Goal: Task Accomplishment & Management: Use online tool/utility

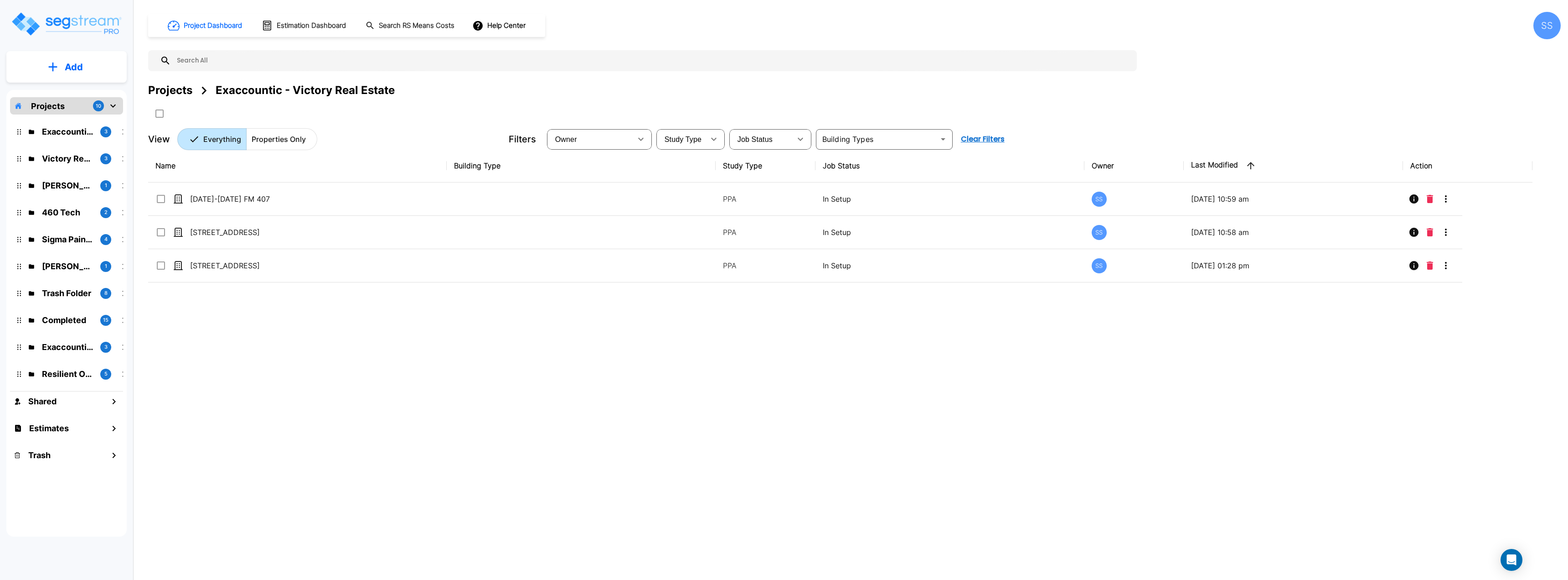
click at [176, 93] on div "Projects" at bounding box center [170, 90] width 44 height 17
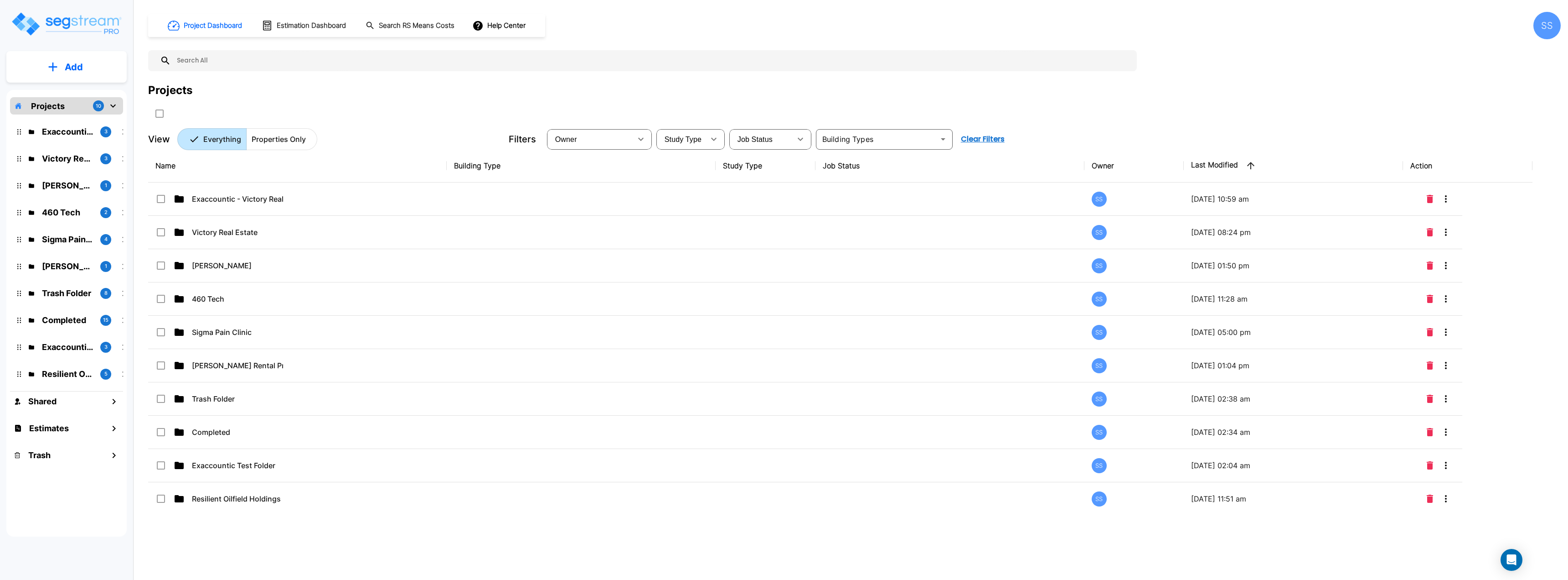
click at [284, 135] on p "Properties Only" at bounding box center [278, 139] width 54 height 11
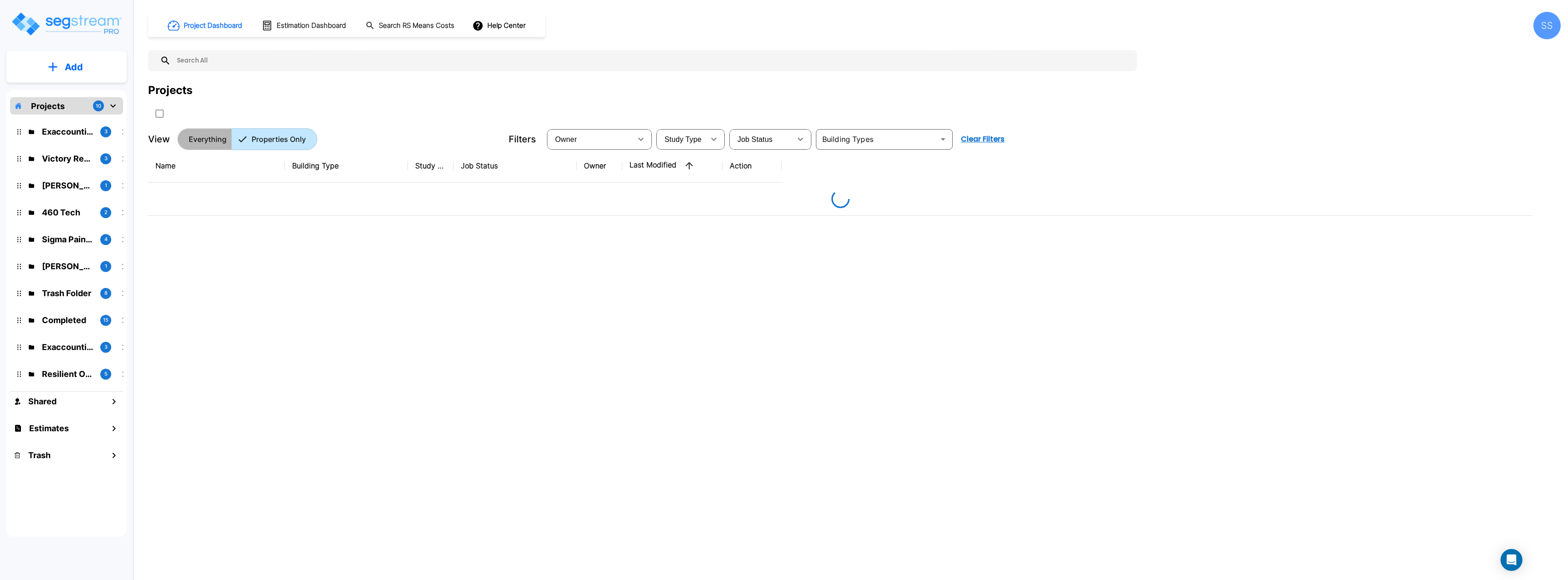
click at [210, 136] on p "Everything" at bounding box center [208, 139] width 38 height 11
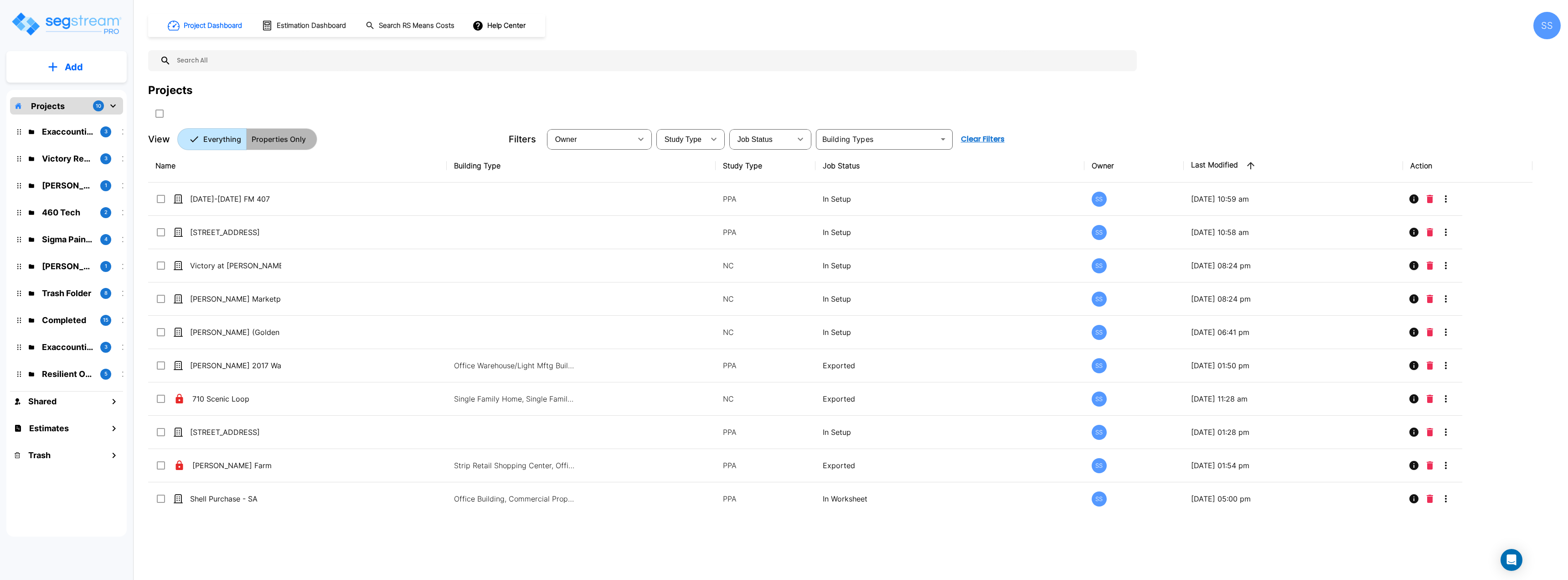
click at [254, 139] on p "Properties Only" at bounding box center [278, 139] width 54 height 11
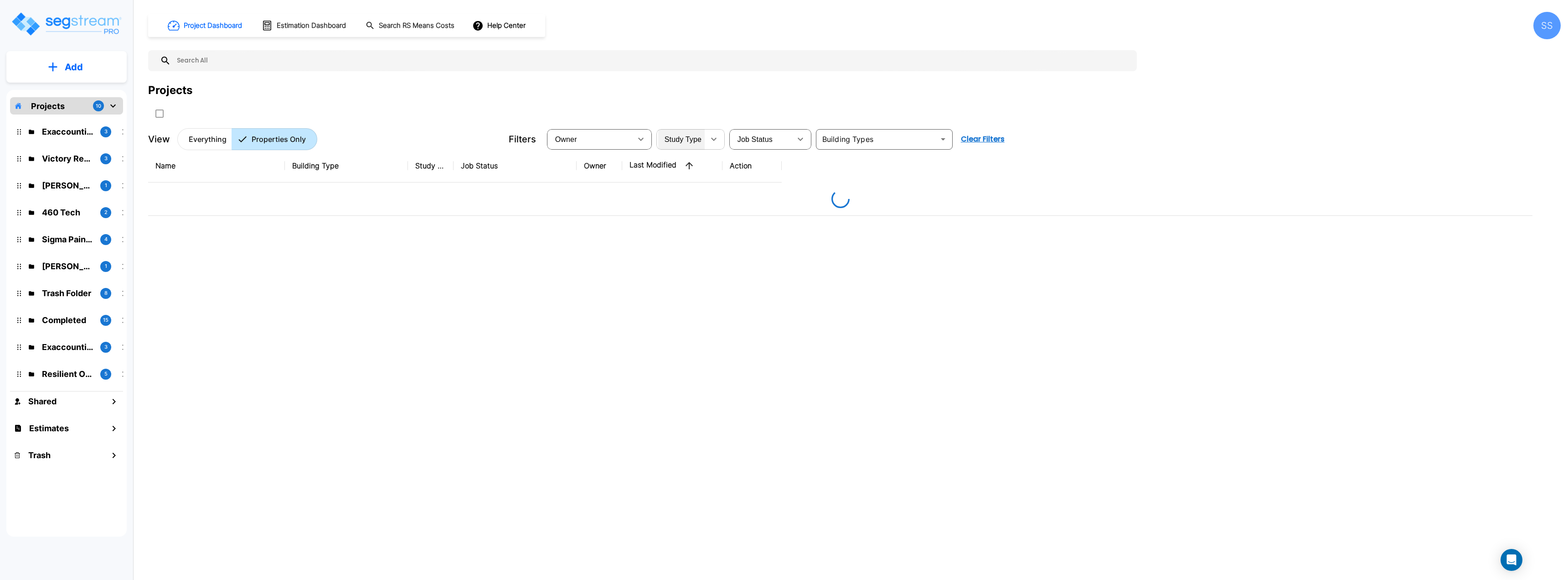
click at [702, 140] on div "Study Type" at bounding box center [681, 139] width 46 height 25
click at [772, 143] on span "Job Status" at bounding box center [754, 139] width 35 height 8
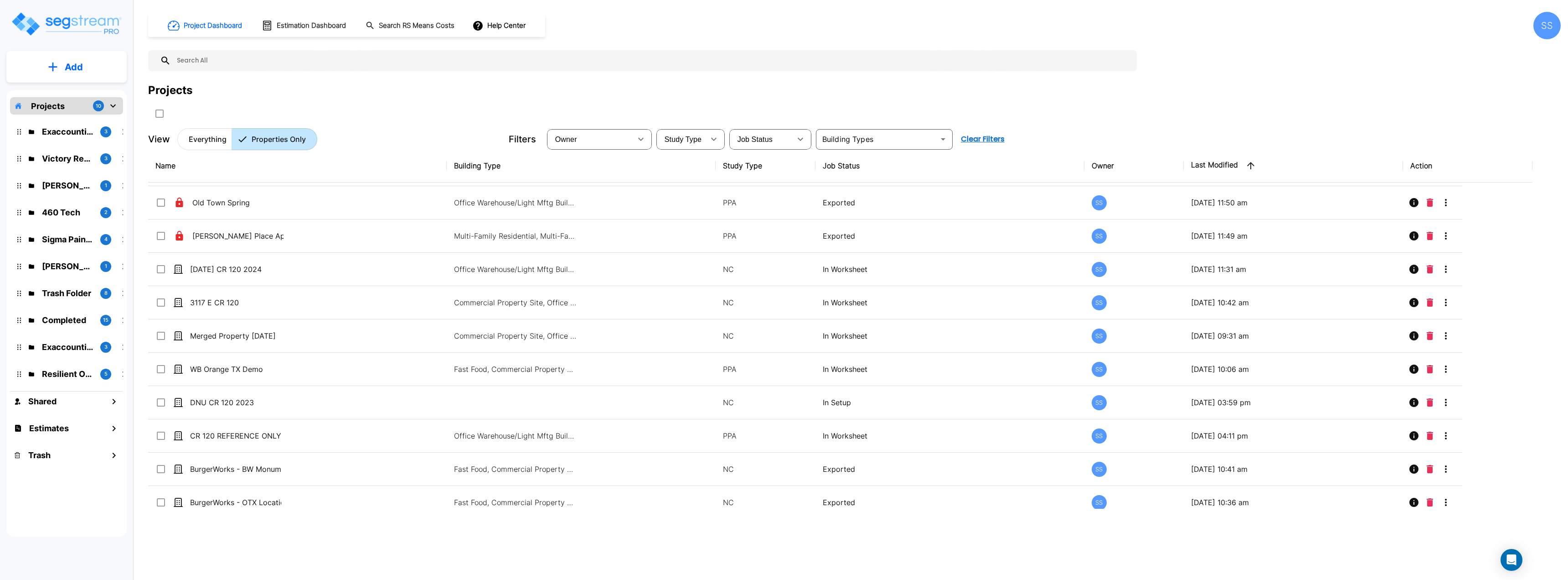
scroll to position [1414, 0]
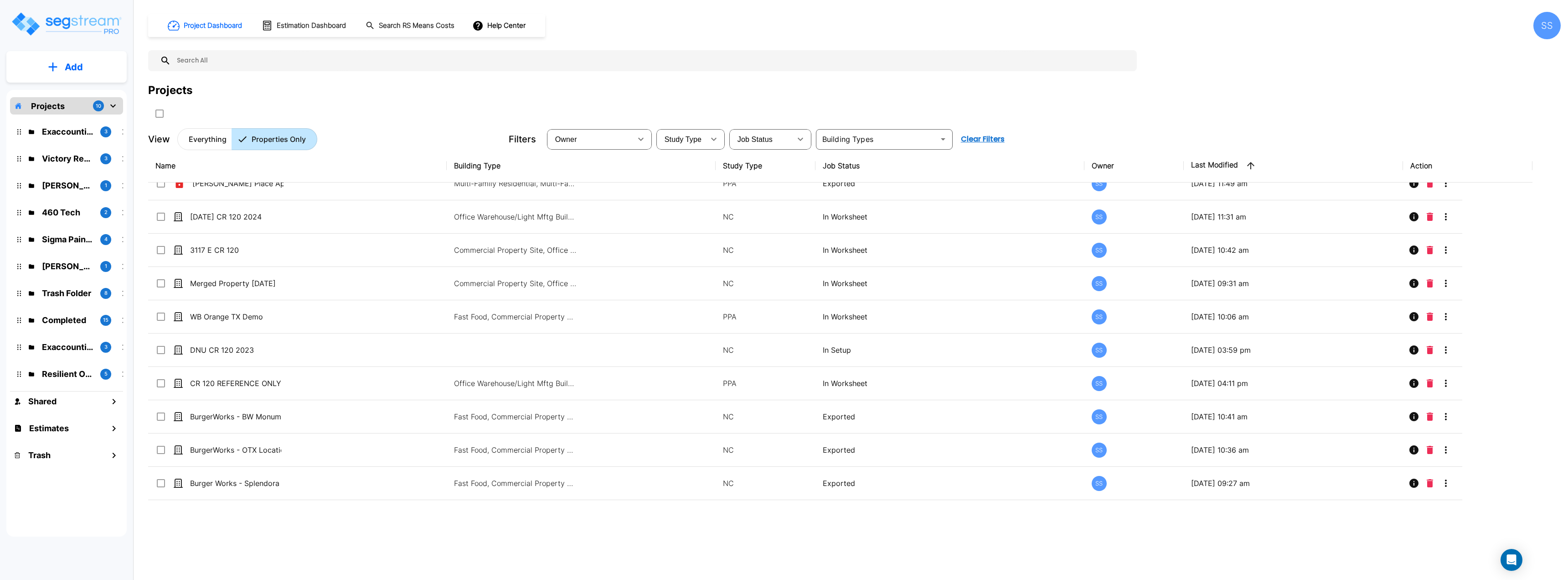
click at [188, 129] on button "Everything" at bounding box center [204, 139] width 54 height 22
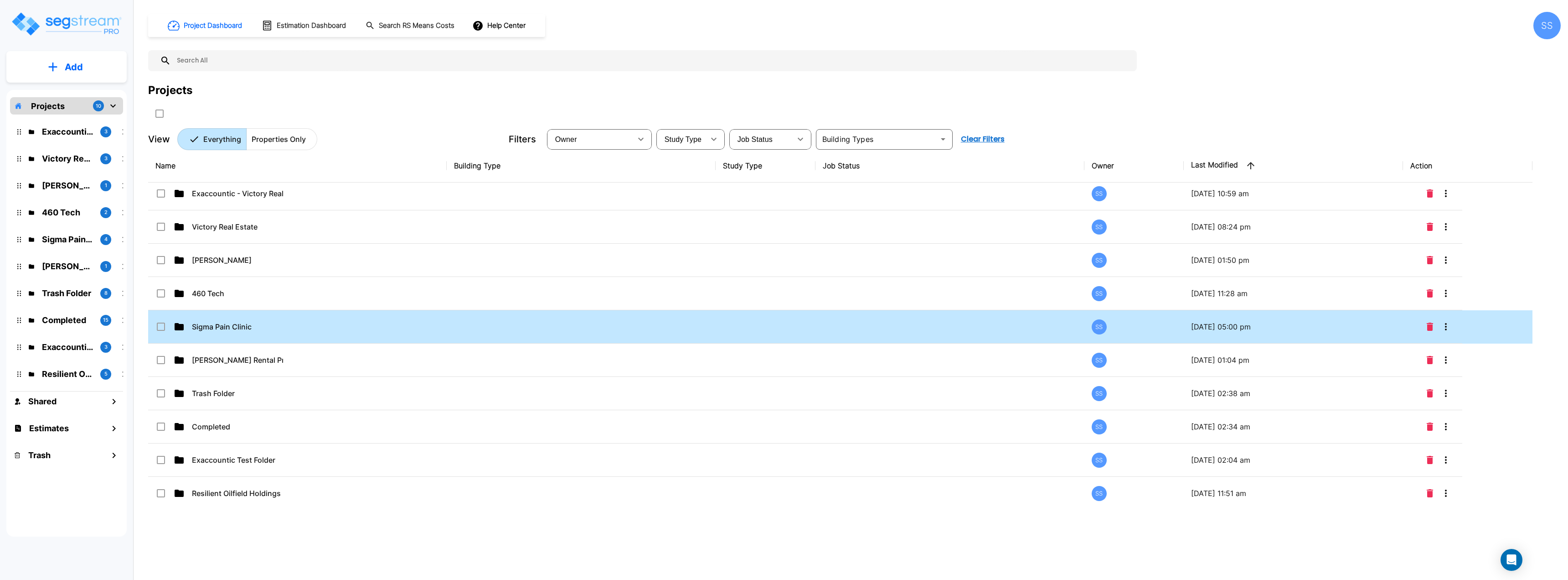
scroll to position [7, 0]
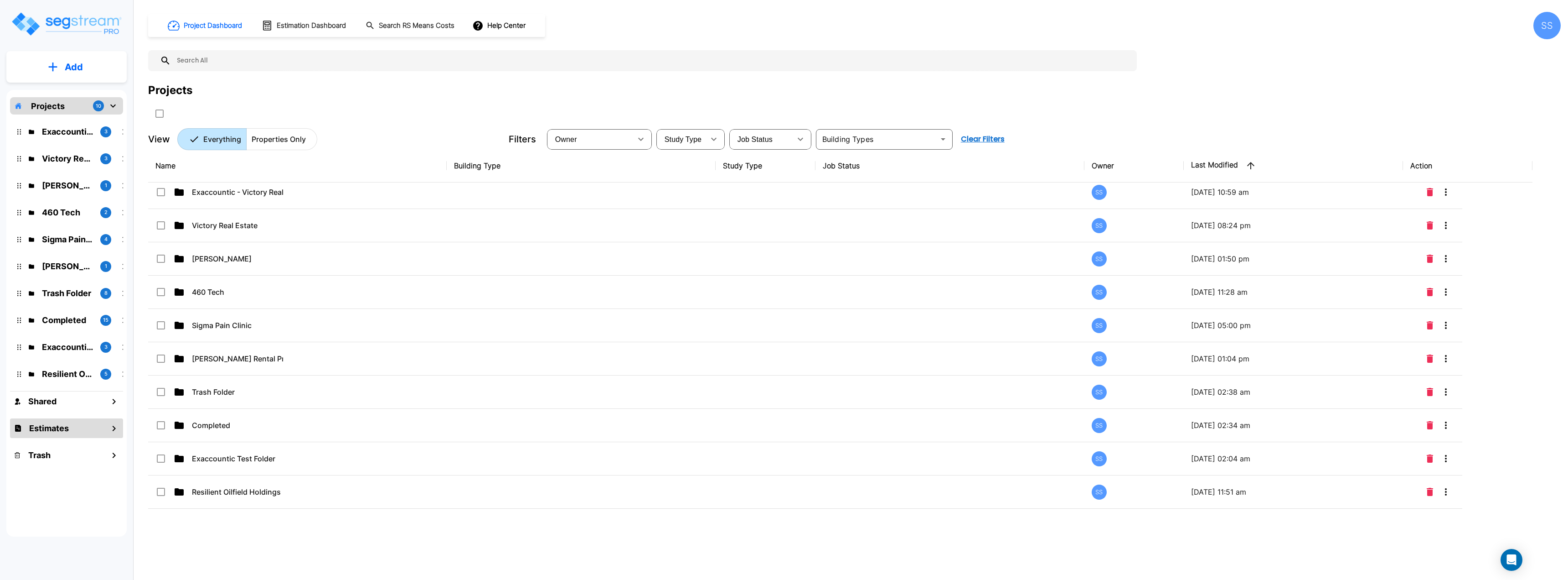
click at [108, 433] on div "Estimates" at bounding box center [67, 428] width 113 height 20
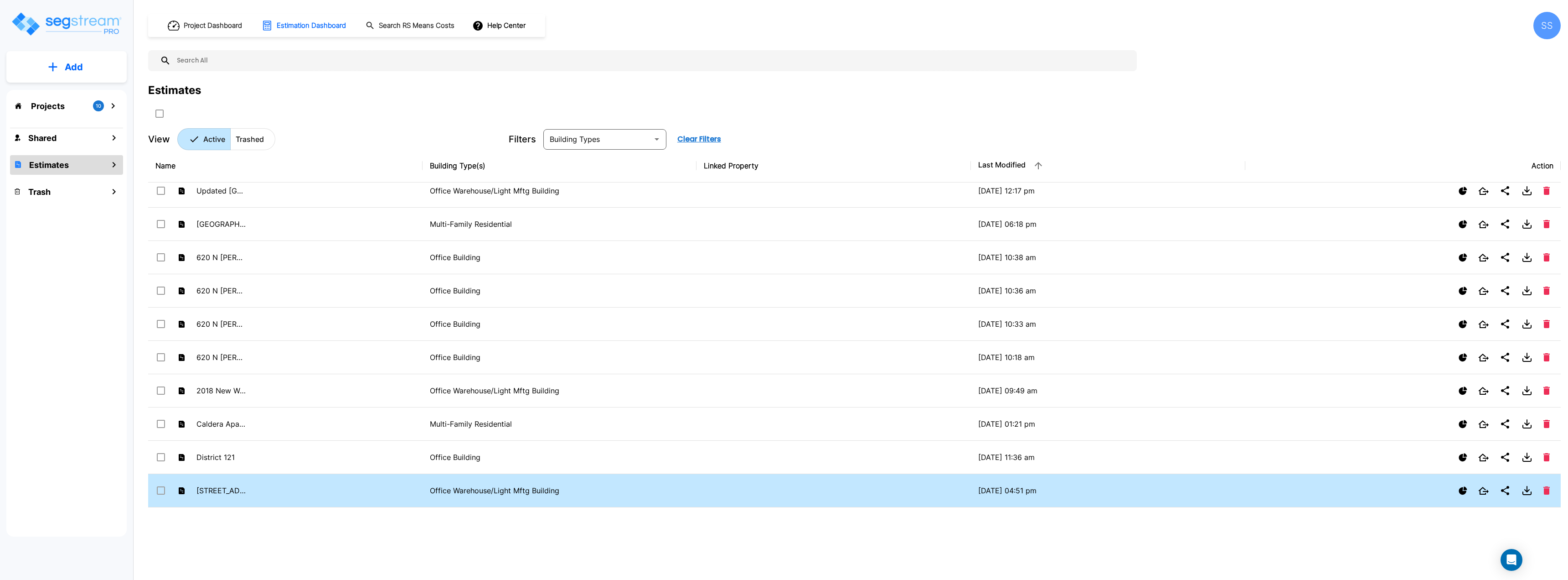
scroll to position [91, 0]
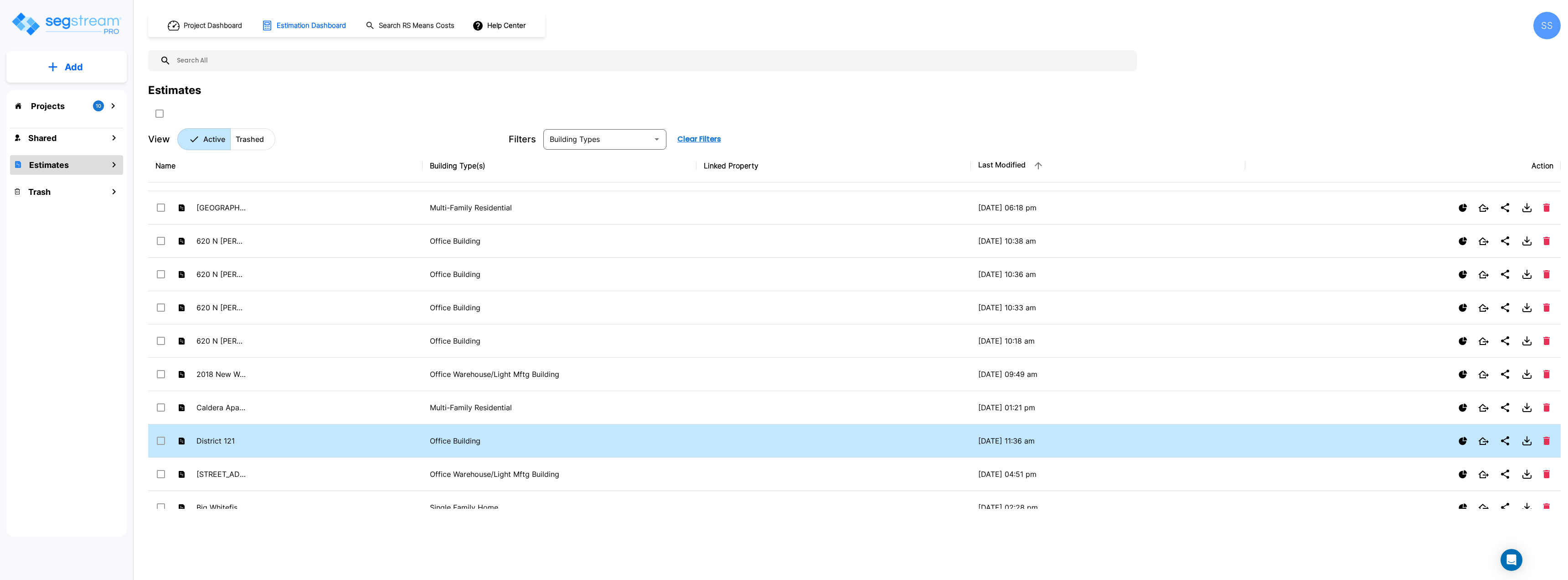
click at [462, 441] on p "Office Building" at bounding box center [560, 441] width 260 height 11
checkbox input "true"
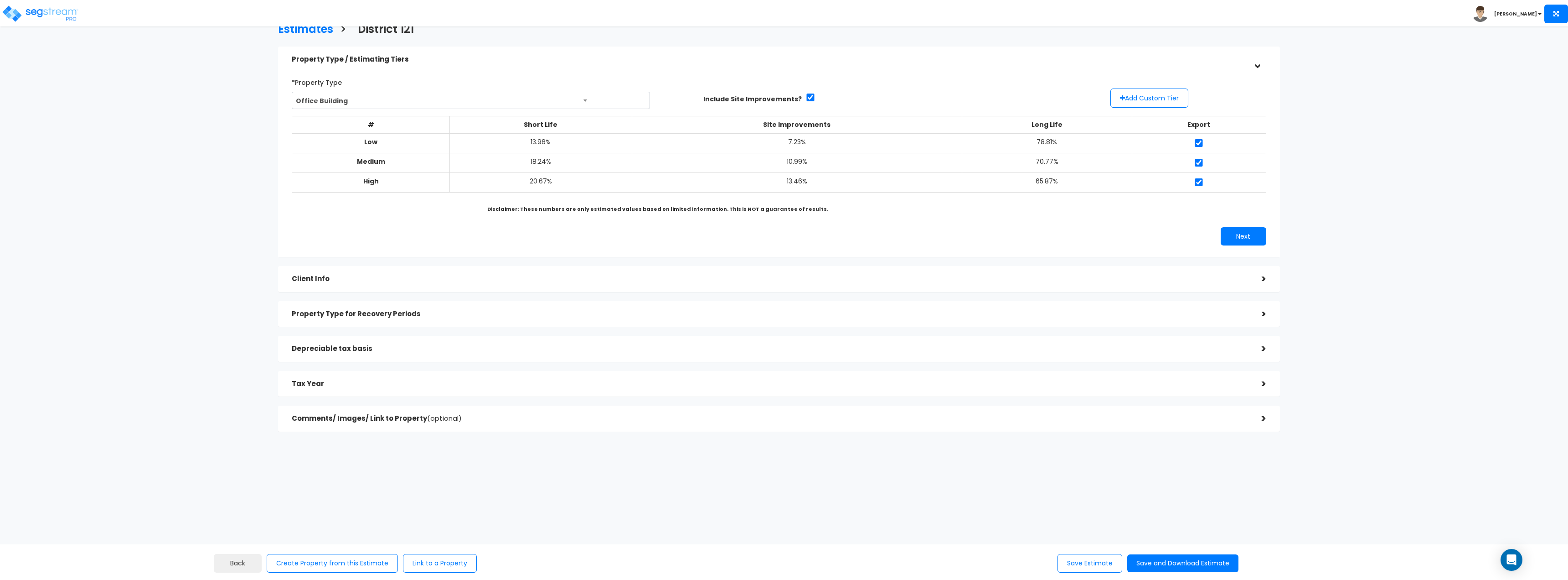
scroll to position [16, 0]
click at [422, 270] on h5 "Client Info" at bounding box center [769, 273] width 956 height 8
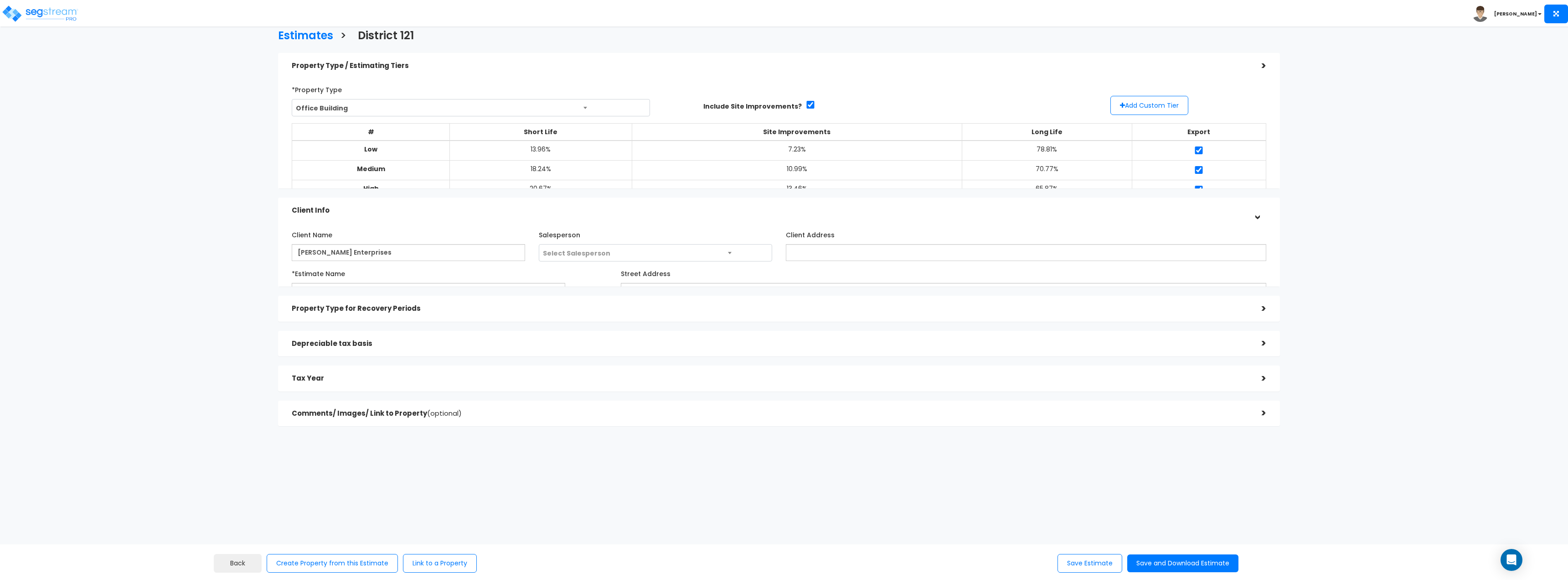
scroll to position [0, 0]
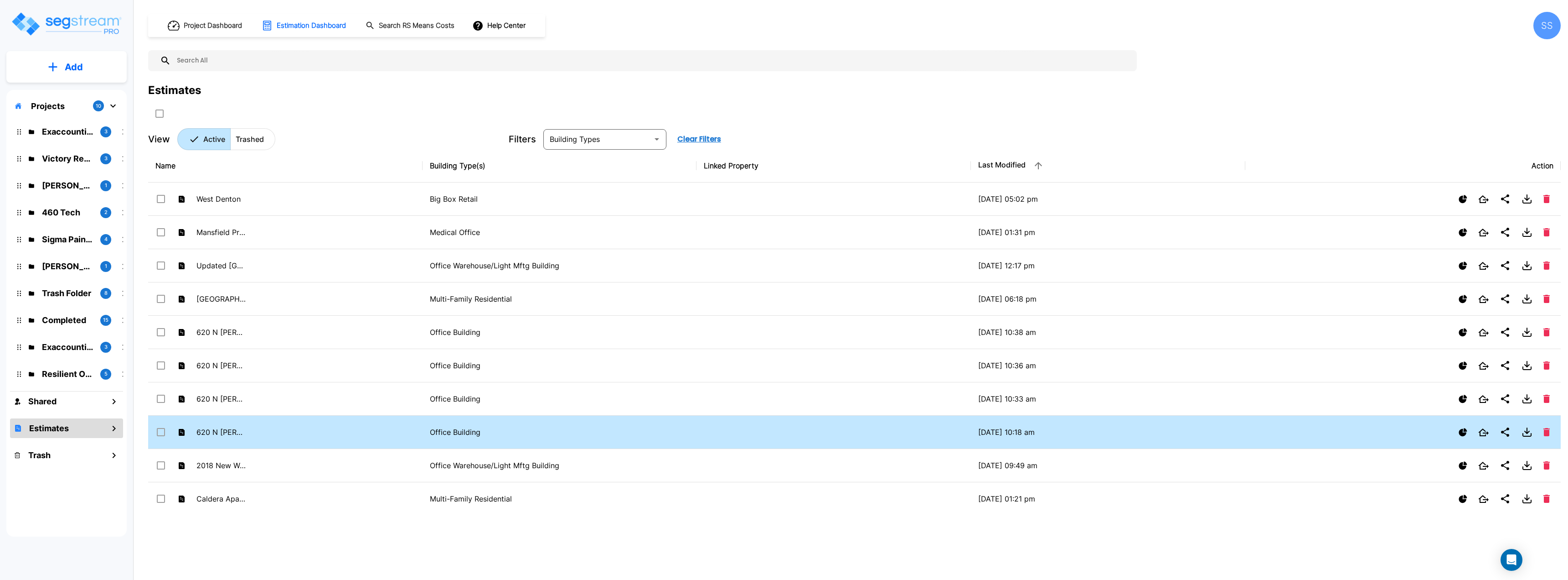
click at [247, 426] on td "620 N Watters" at bounding box center [285, 432] width 274 height 33
checkbox input "true"
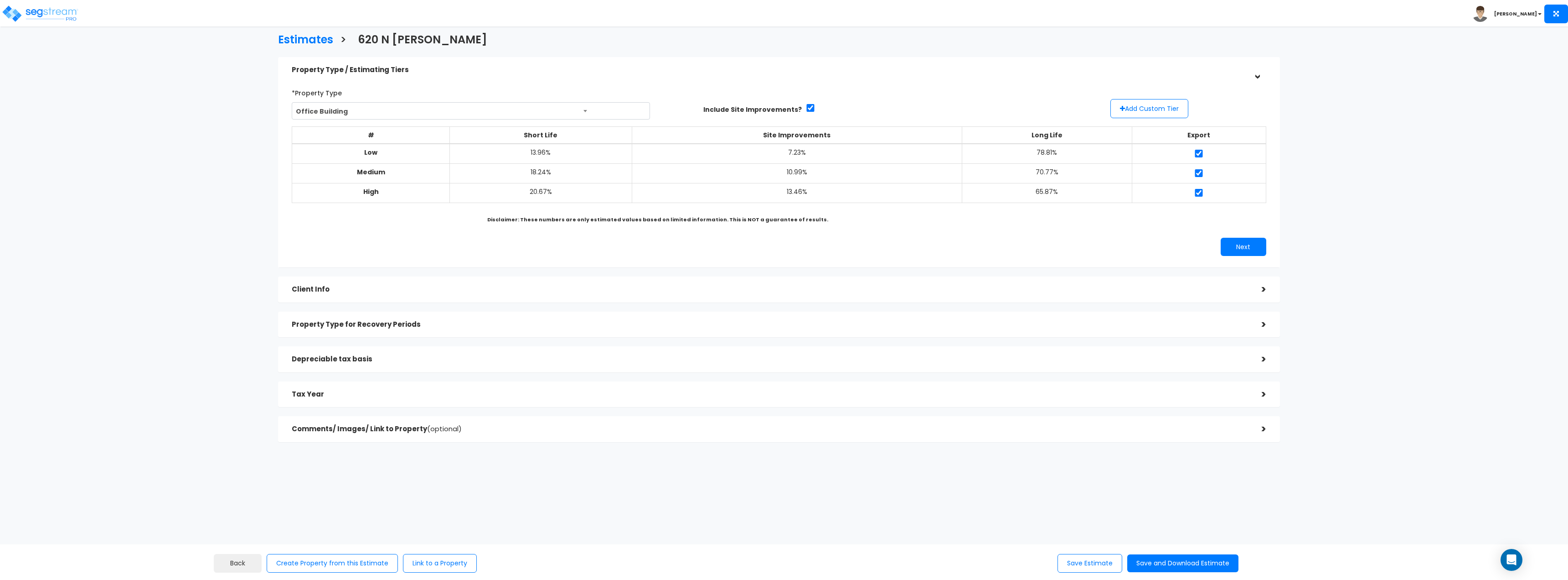
click at [623, 377] on div "Property Type / Estimating Tiers > *Property Type Office Building Assisted/Seni…" at bounding box center [779, 249] width 1002 height 385
click at [665, 321] on h5 "Property Type for Recovery Periods" at bounding box center [769, 325] width 956 height 8
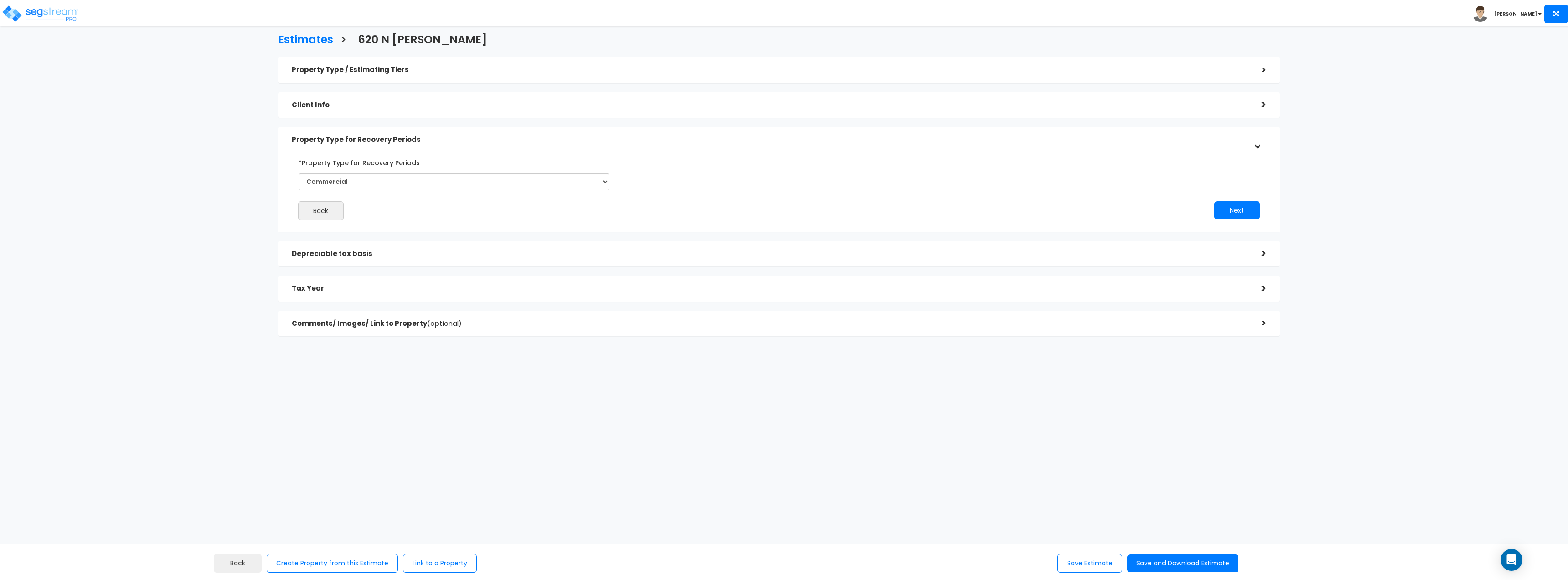
click at [406, 99] on div "Client Info" at bounding box center [769, 105] width 956 height 17
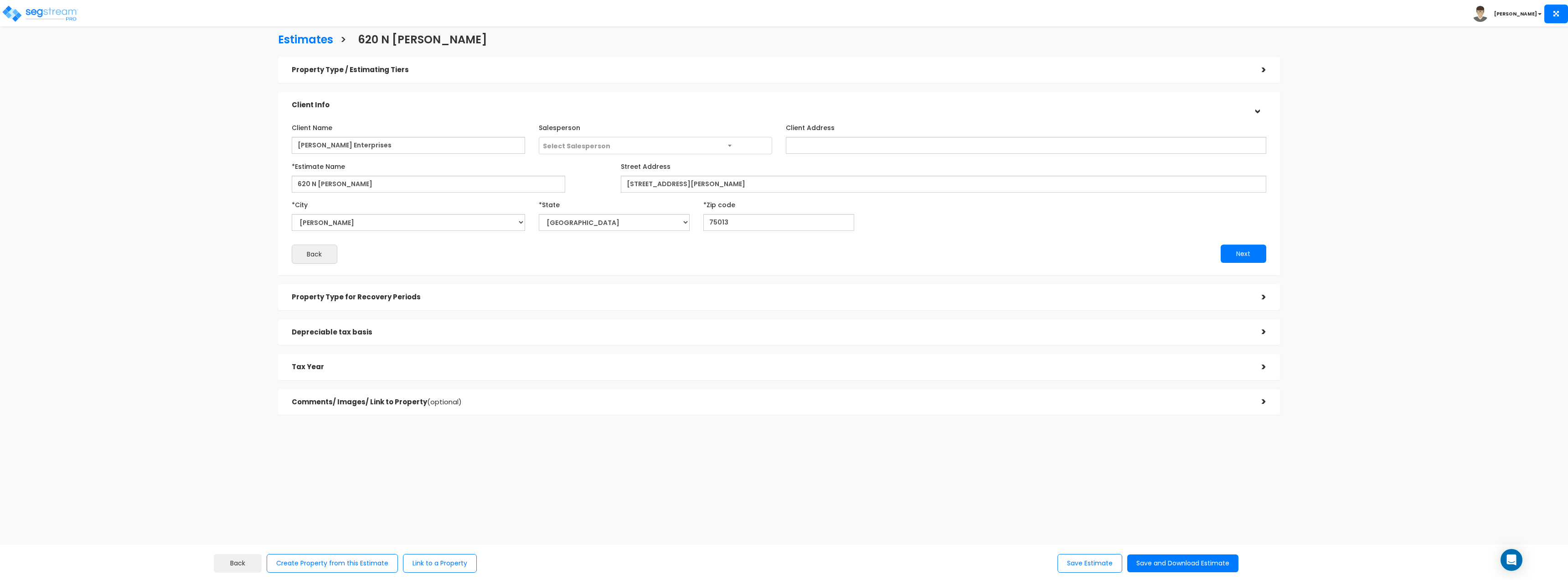
click at [475, 340] on div "Depreciable tax basis" at bounding box center [769, 332] width 956 height 17
